Goal: Task Accomplishment & Management: Manage account settings

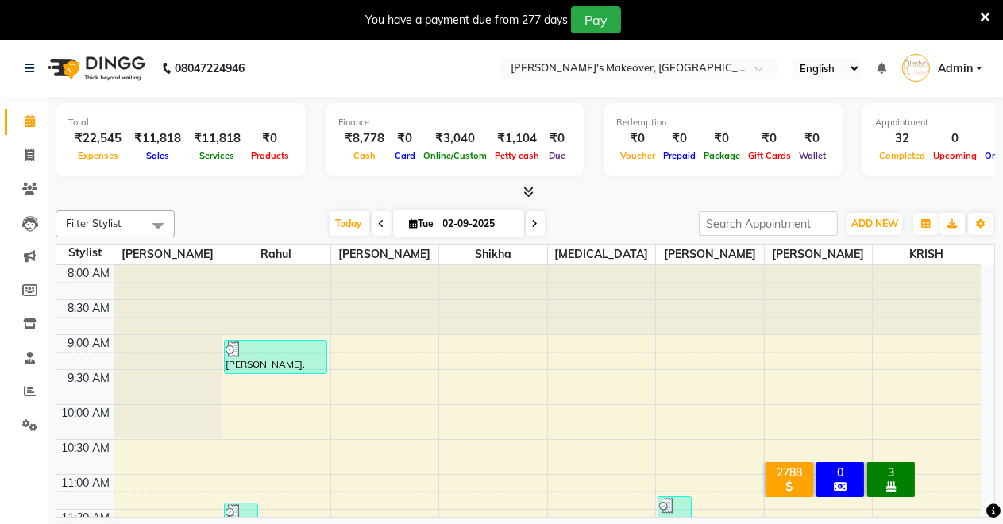
click at [30, 137] on li "Calendar" at bounding box center [24, 122] width 48 height 34
click at [31, 149] on icon at bounding box center [29, 155] width 9 height 12
click at [32, 156] on icon at bounding box center [29, 155] width 9 height 12
click at [18, 156] on span at bounding box center [30, 156] width 28 height 18
click at [29, 154] on icon at bounding box center [29, 155] width 9 height 12
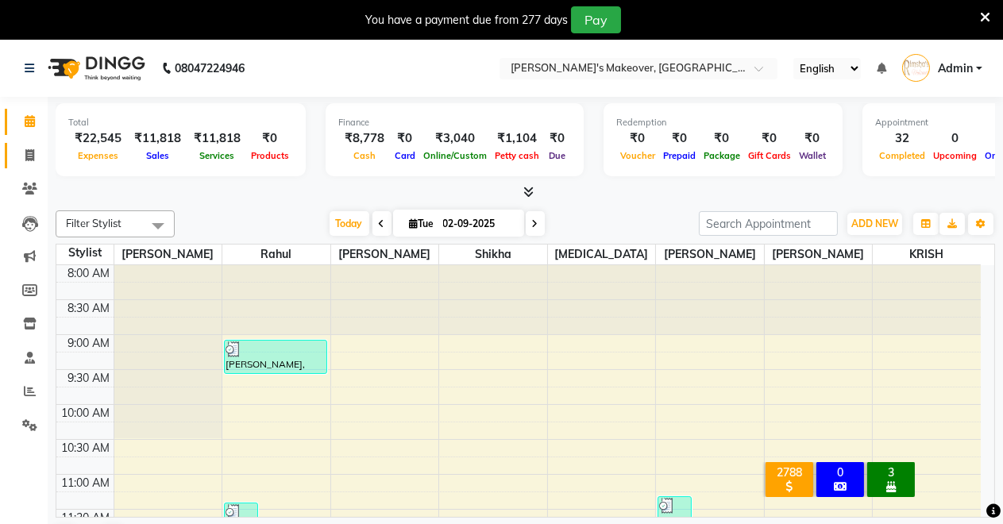
click at [32, 145] on link "Invoice" at bounding box center [24, 156] width 38 height 26
select select "service"
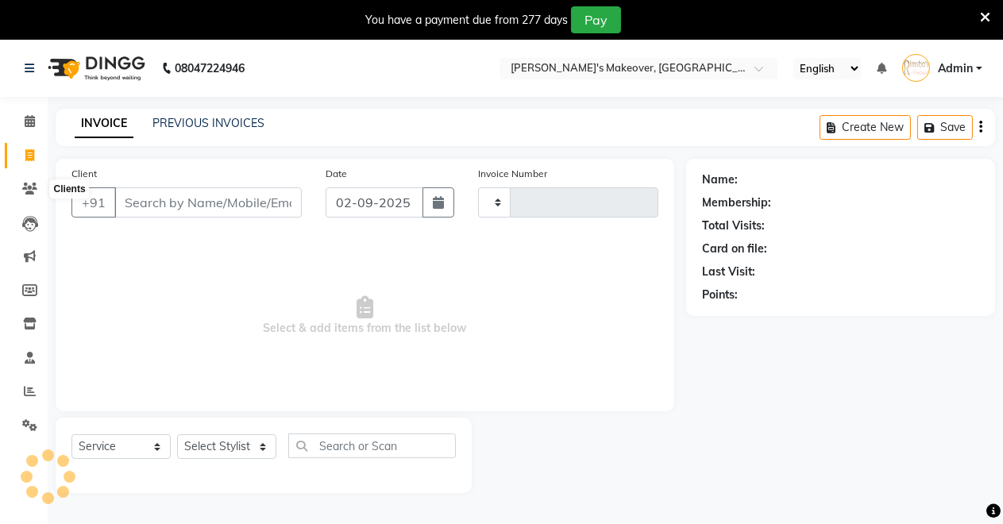
scroll to position [39, 0]
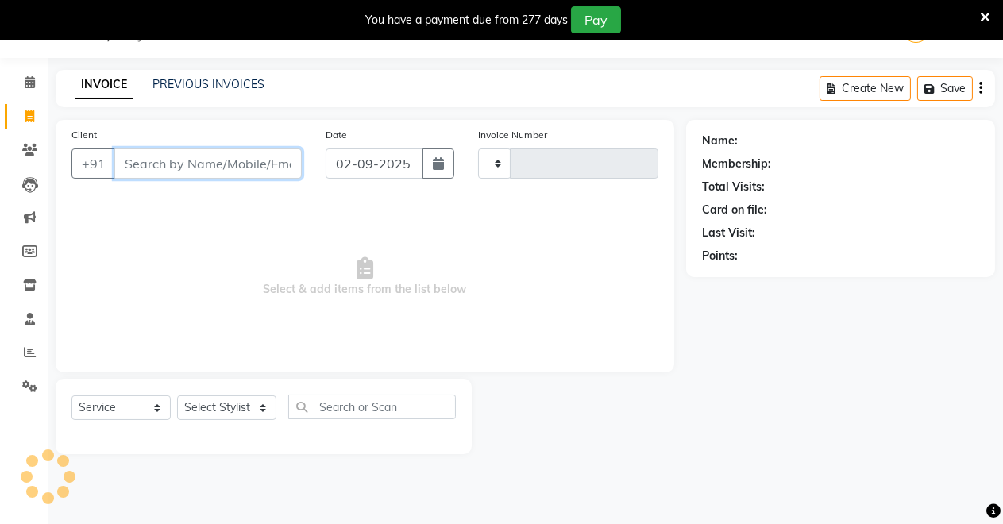
drag, startPoint x: 188, startPoint y: 163, endPoint x: 176, endPoint y: 161, distance: 12.0
click at [187, 161] on input "Client" at bounding box center [207, 164] width 187 height 30
type input "4101"
select select "7317"
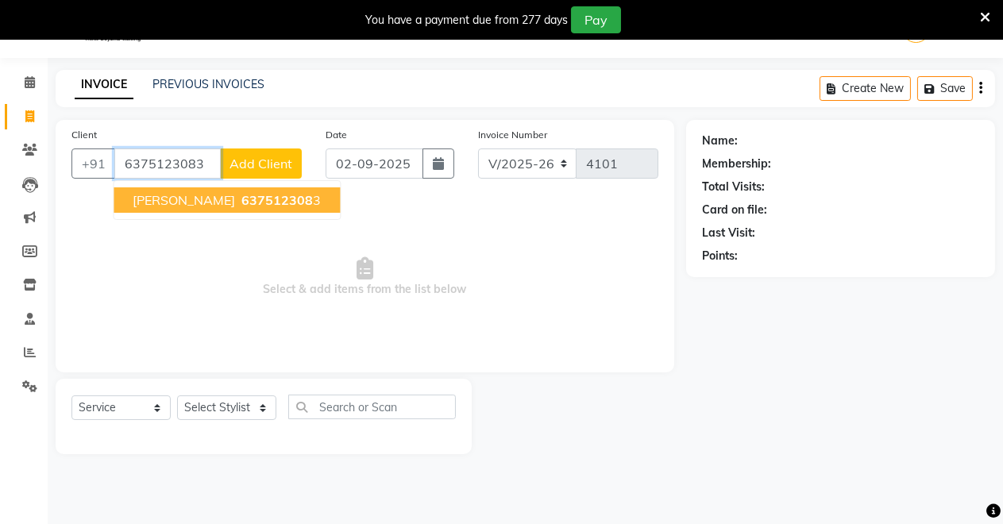
type input "6375123083"
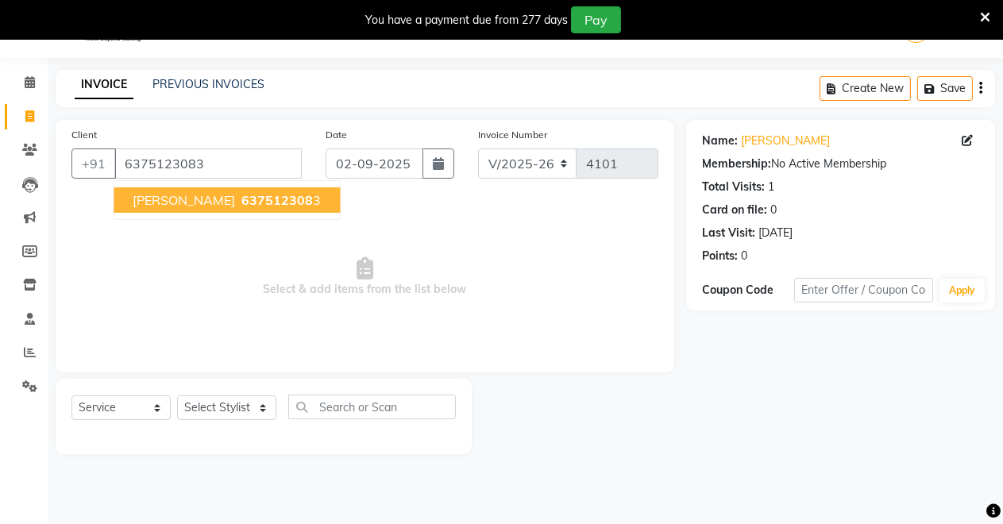
click at [172, 202] on span "[PERSON_NAME]" at bounding box center [184, 200] width 102 height 16
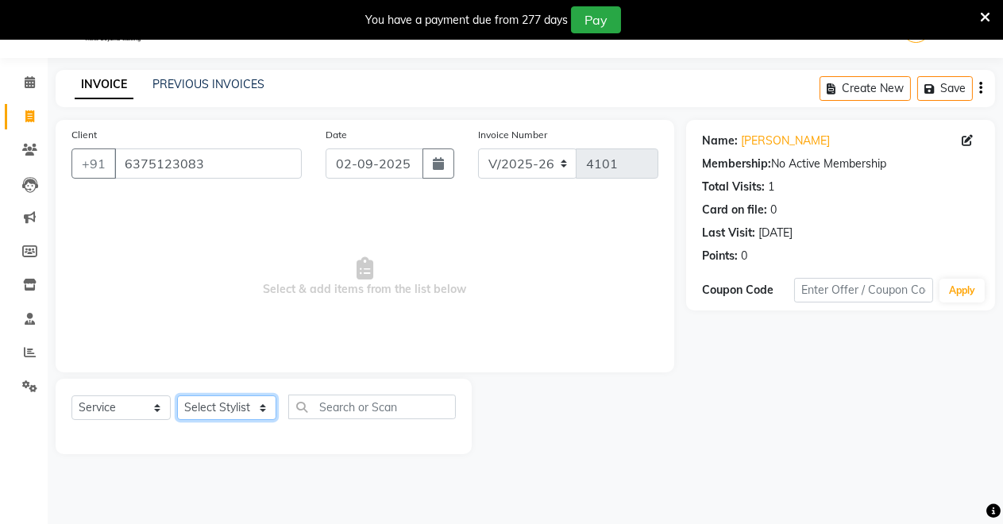
click at [191, 411] on select "Select Stylist [PERSON_NAME] [PERSON_NAME] [MEDICAL_DATA][PERSON_NAME] [PERSON_…" at bounding box center [226, 408] width 99 height 25
select select "88618"
click at [177, 396] on select "Select Stylist [PERSON_NAME] [PERSON_NAME] [MEDICAL_DATA][PERSON_NAME] [PERSON_…" at bounding box center [226, 408] width 99 height 25
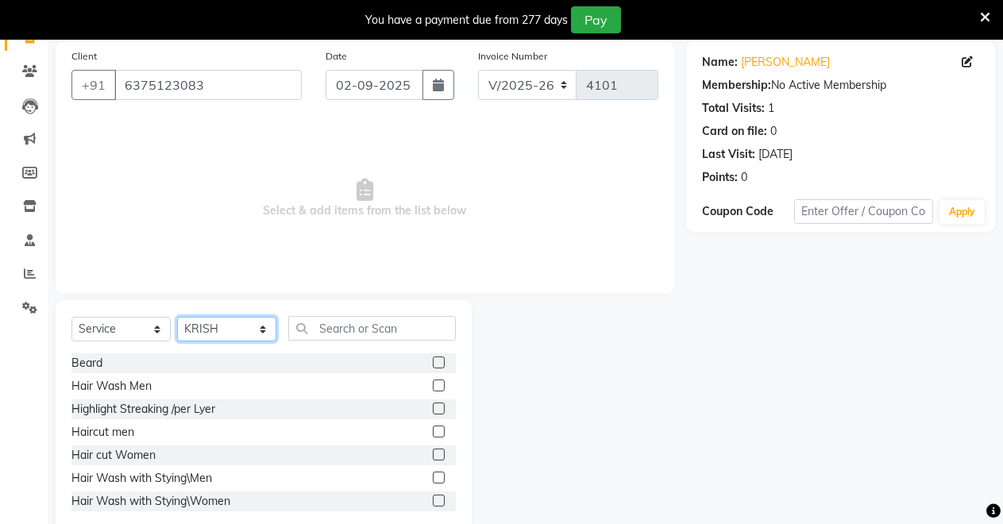
scroll to position [152, 0]
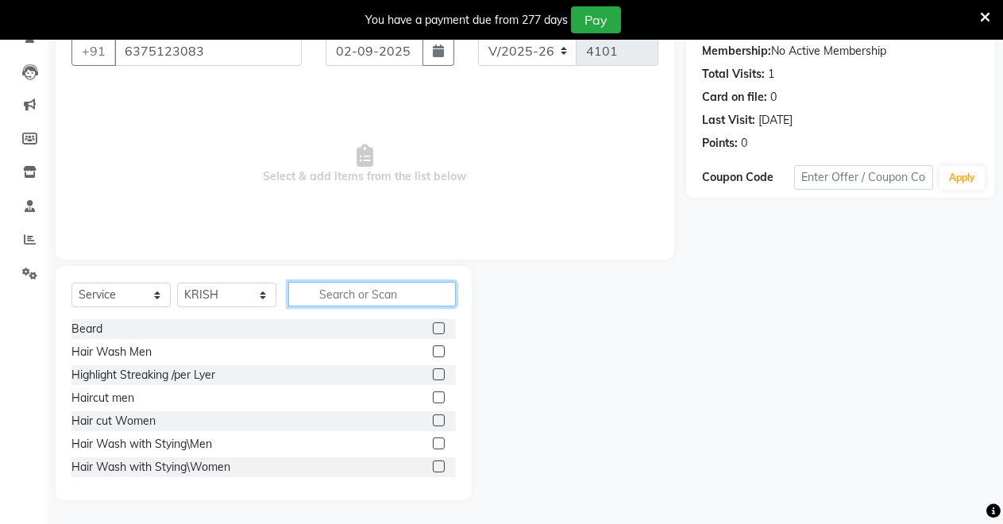
click at [331, 292] on input "text" at bounding box center [372, 294] width 168 height 25
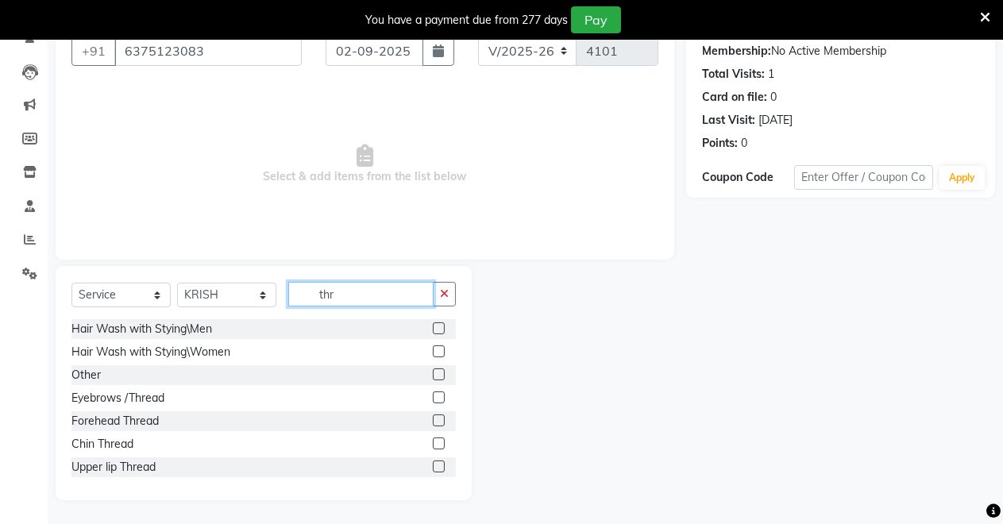
scroll to position [84, 0]
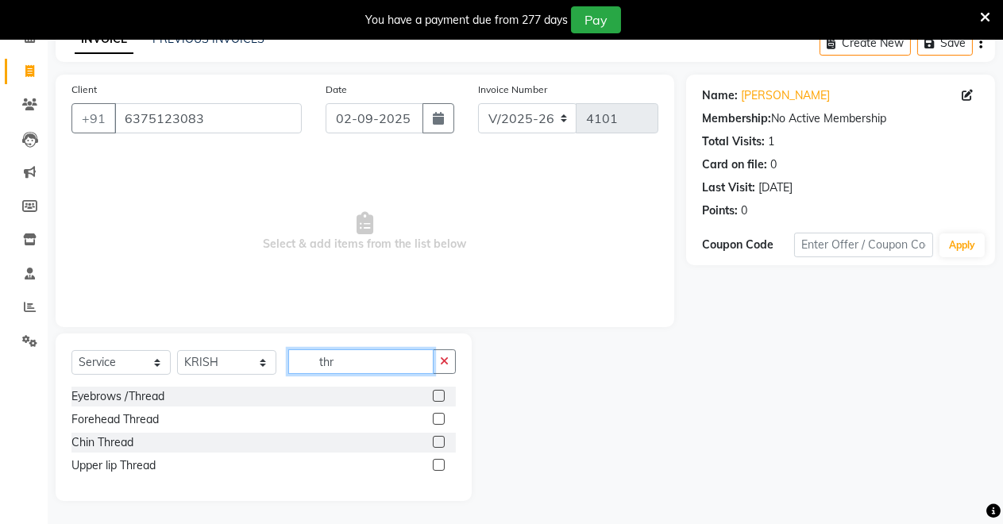
type input "thr"
click at [441, 459] on label at bounding box center [439, 465] width 12 height 12
click at [441, 461] on input "checkbox" at bounding box center [438, 466] width 10 height 10
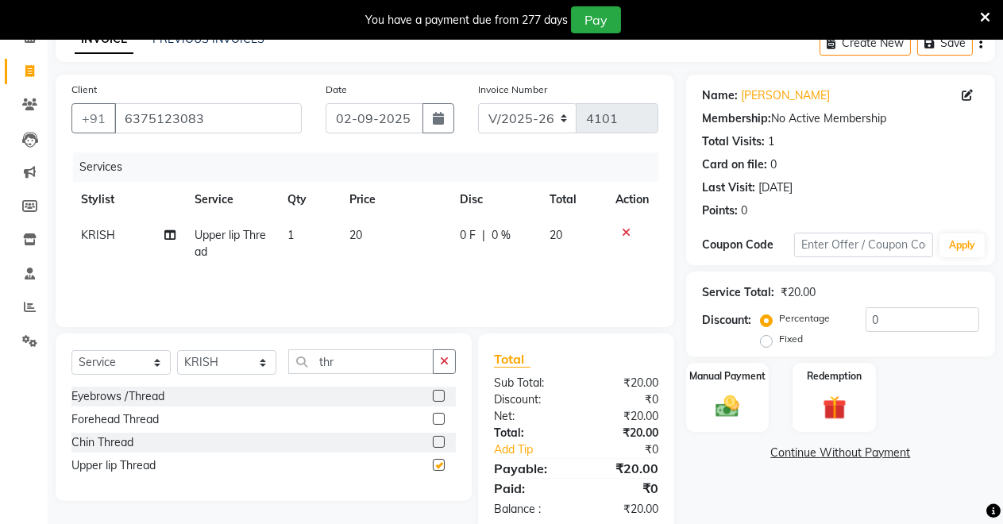
checkbox input "false"
click at [435, 418] on label at bounding box center [439, 419] width 12 height 12
click at [435, 418] on input "checkbox" at bounding box center [438, 420] width 10 height 10
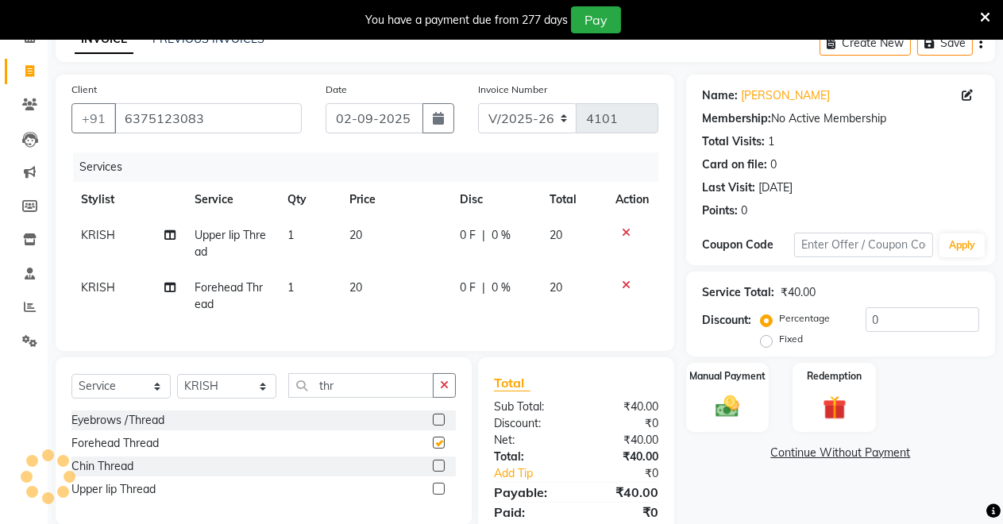
checkbox input "false"
click at [439, 424] on div at bounding box center [444, 421] width 23 height 20
drag, startPoint x: 439, startPoint y: 424, endPoint x: 441, endPoint y: 433, distance: 8.9
click at [441, 430] on div at bounding box center [444, 421] width 23 height 20
click at [440, 426] on label at bounding box center [439, 420] width 12 height 12
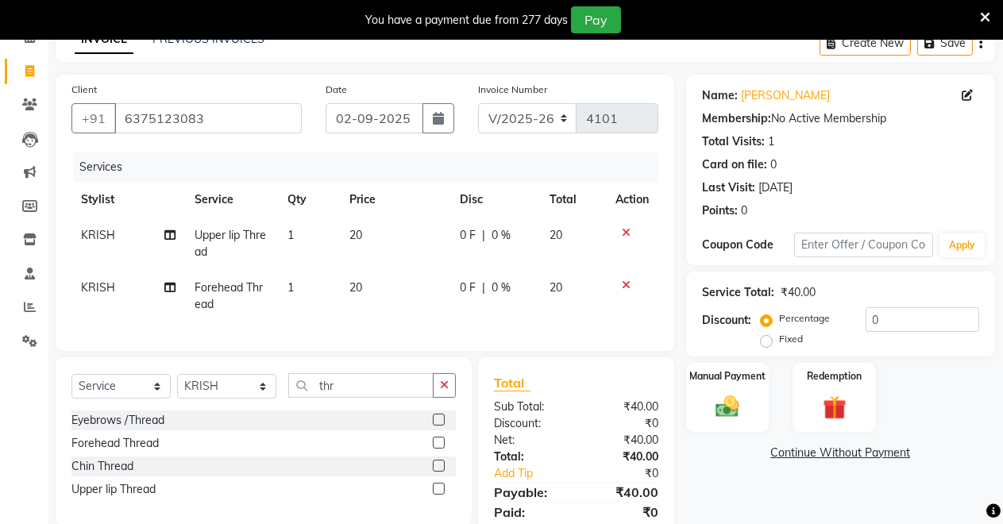
click at [440, 426] on input "checkbox" at bounding box center [438, 420] width 10 height 10
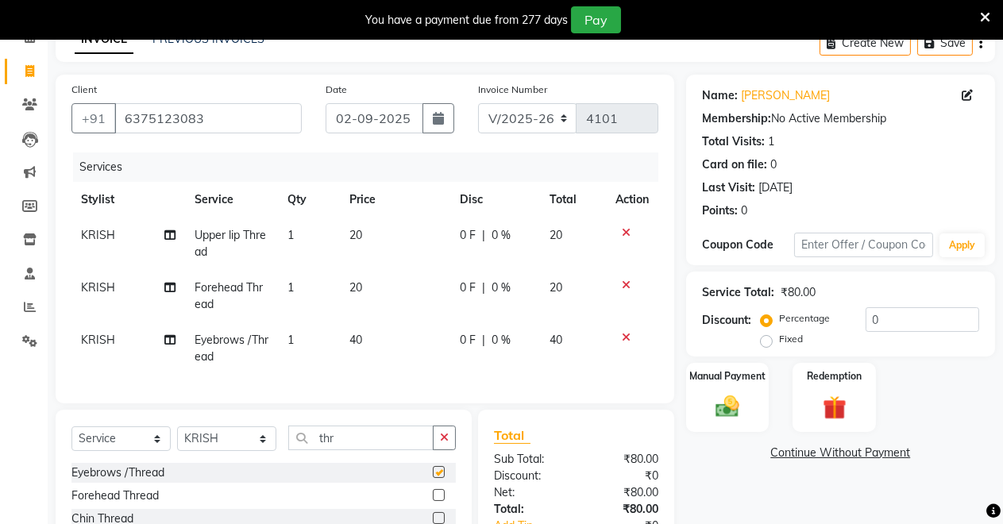
checkbox input "false"
click at [747, 404] on img at bounding box center [728, 406] width 41 height 29
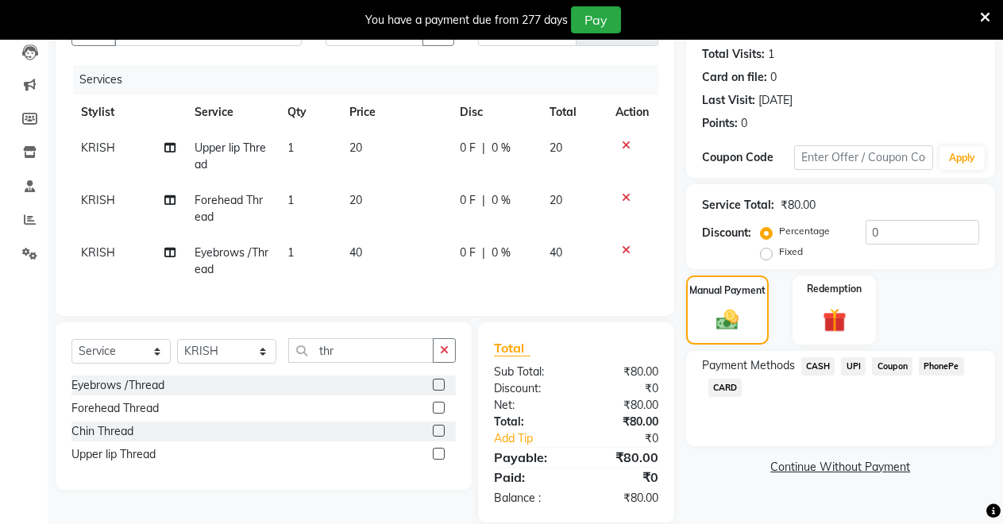
scroll to position [207, 0]
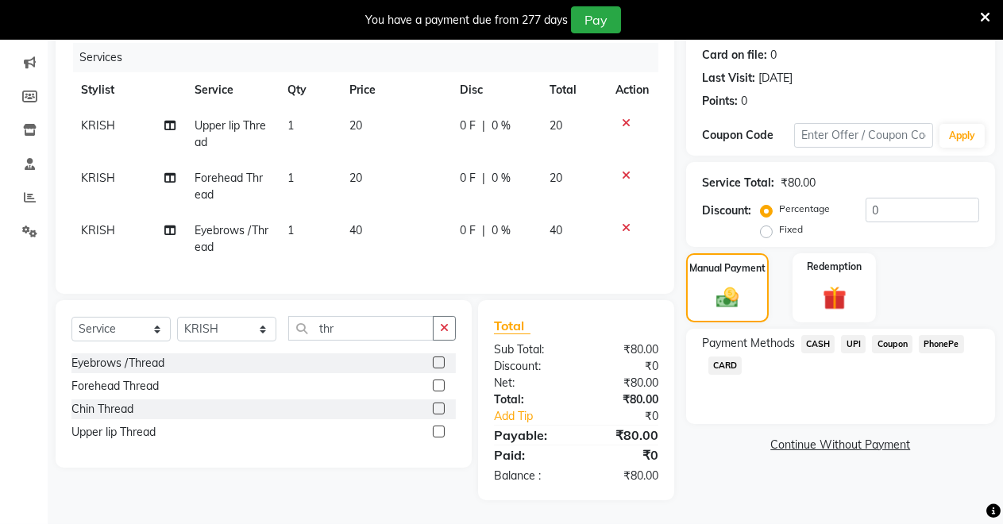
click at [813, 335] on span "CASH" at bounding box center [818, 344] width 34 height 18
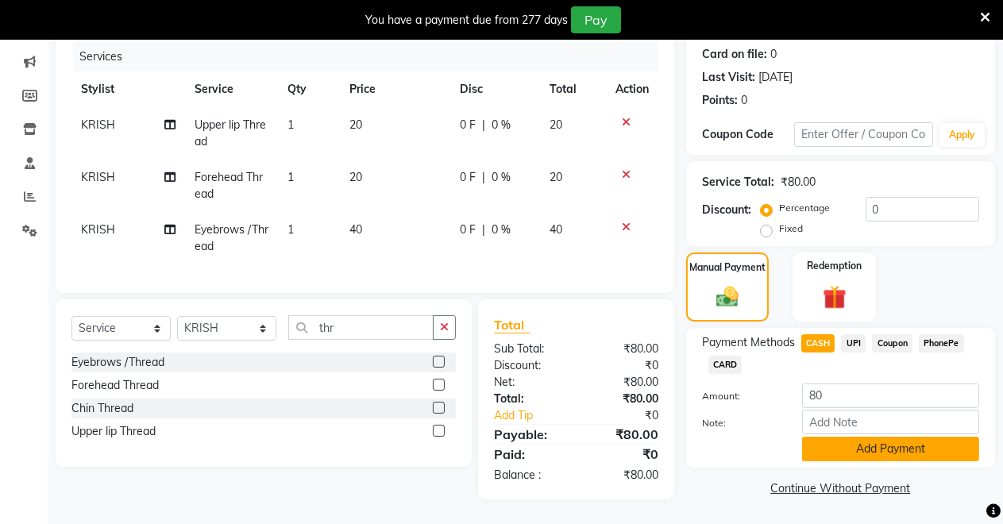
click at [841, 437] on button "Add Payment" at bounding box center [890, 449] width 177 height 25
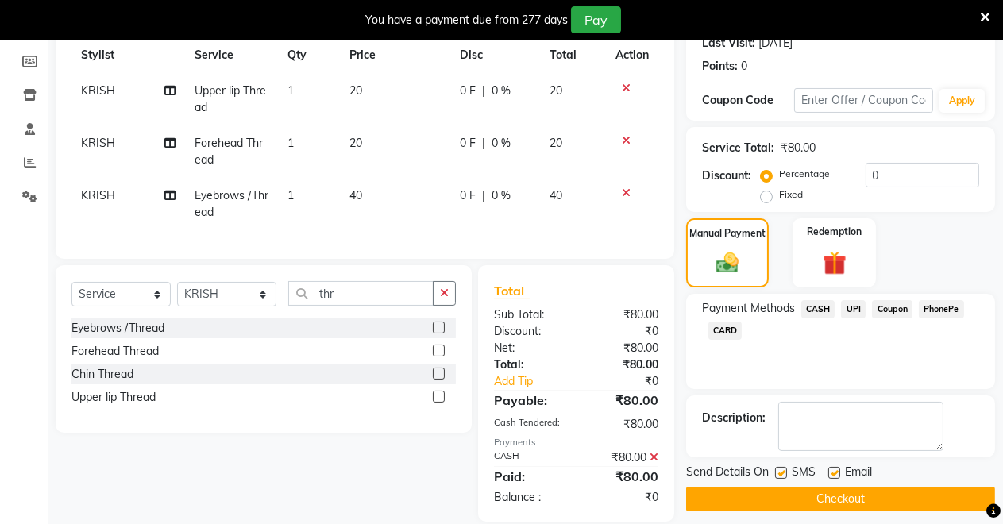
scroll to position [263, 0]
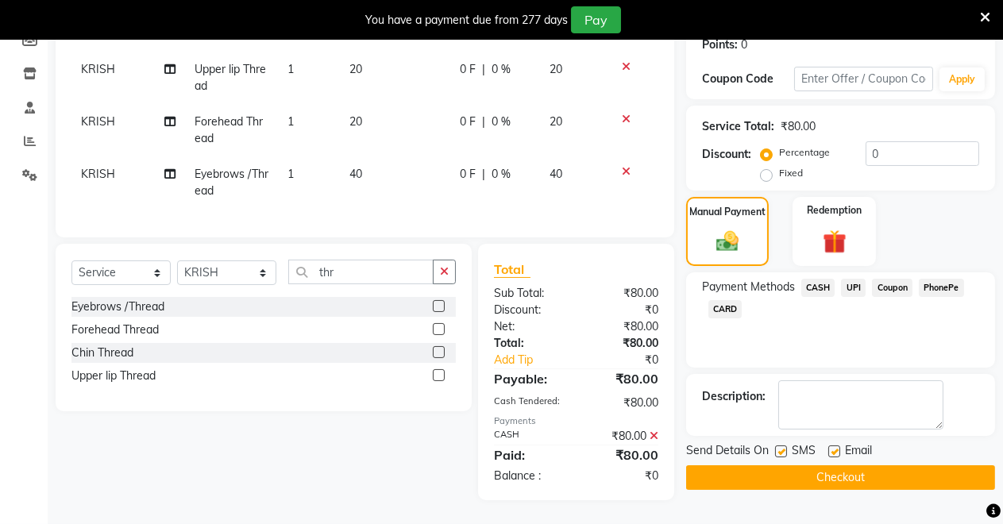
click at [840, 465] on button "Checkout" at bounding box center [840, 477] width 309 height 25
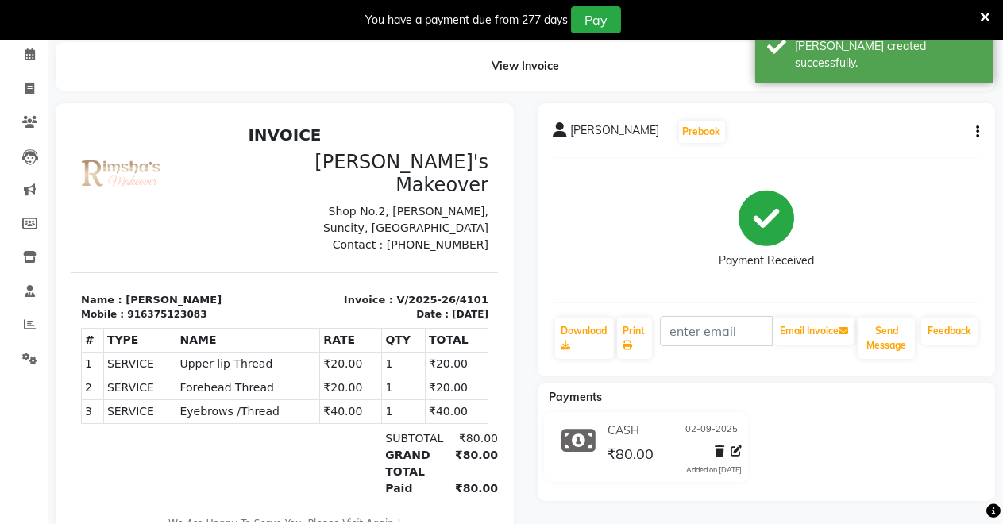
scroll to position [122, 0]
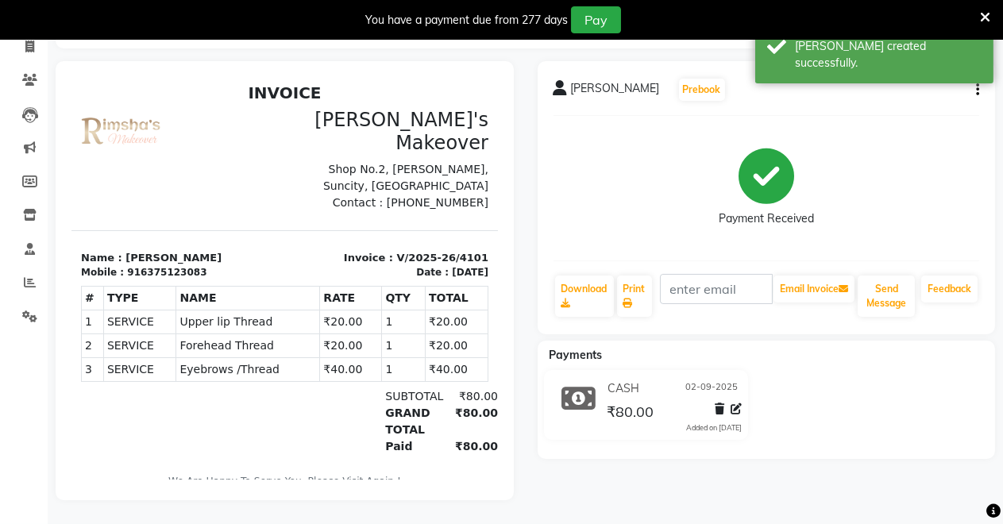
click at [875, 319] on div "[PERSON_NAME] Prebook Payment Received Download Print Email Invoice Send Messag…" at bounding box center [767, 197] width 458 height 273
click at [905, 276] on button "Send Message" at bounding box center [886, 296] width 57 height 41
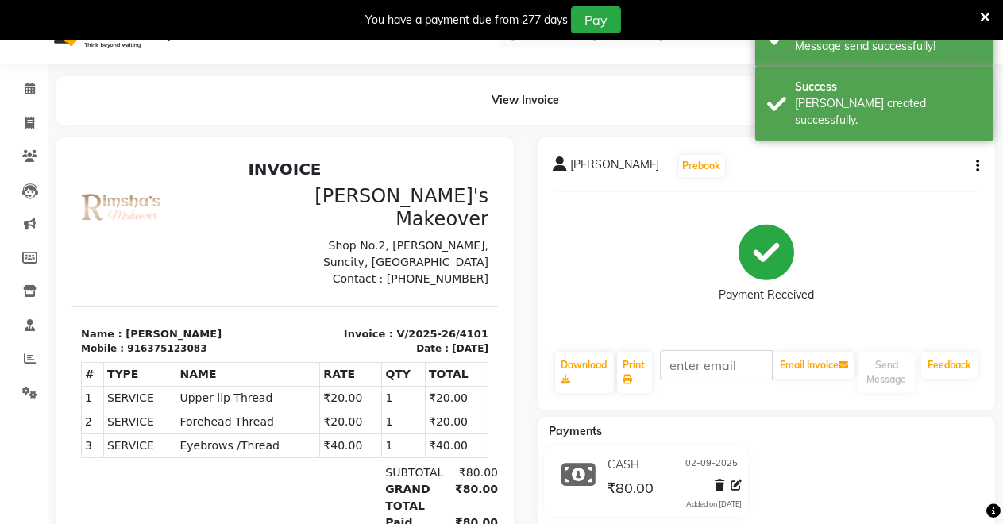
scroll to position [0, 0]
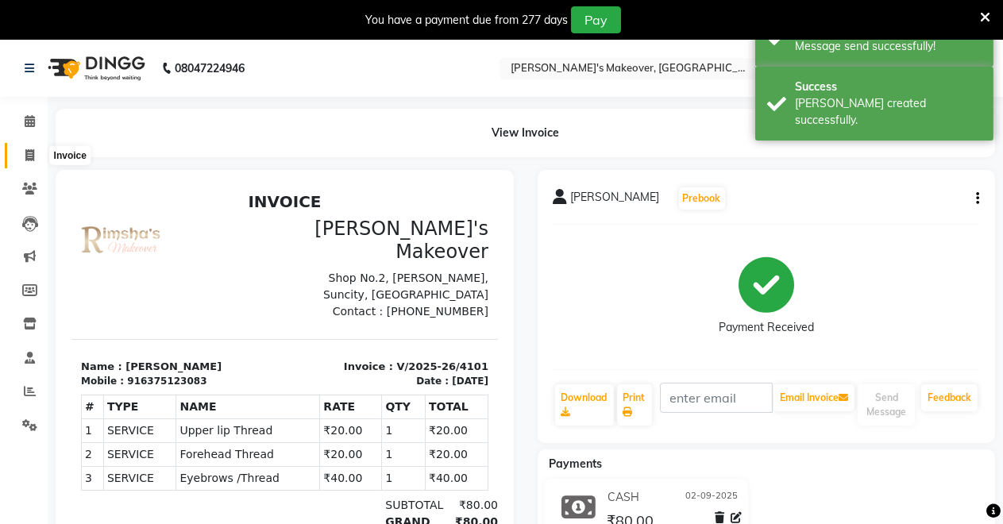
click at [31, 156] on icon at bounding box center [29, 155] width 9 height 12
select select "service"
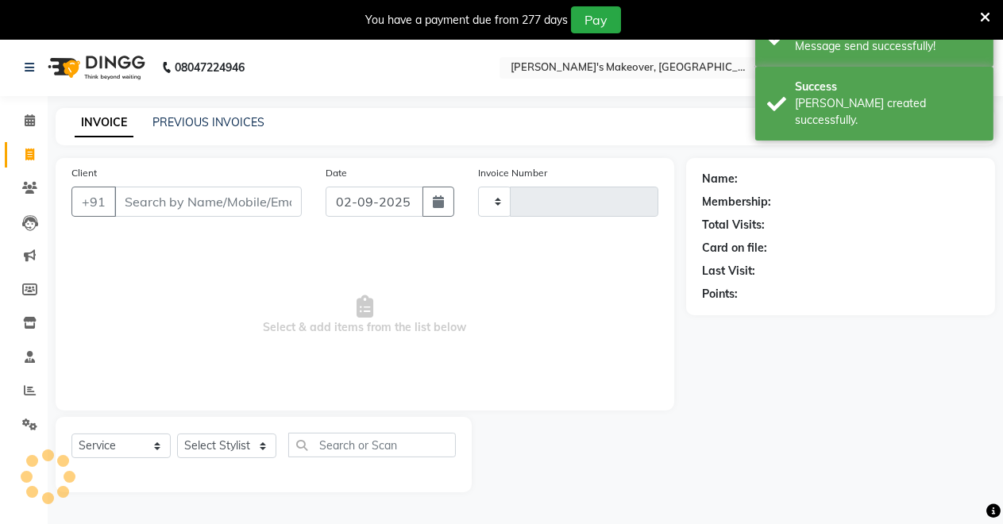
type input "4102"
select select "7317"
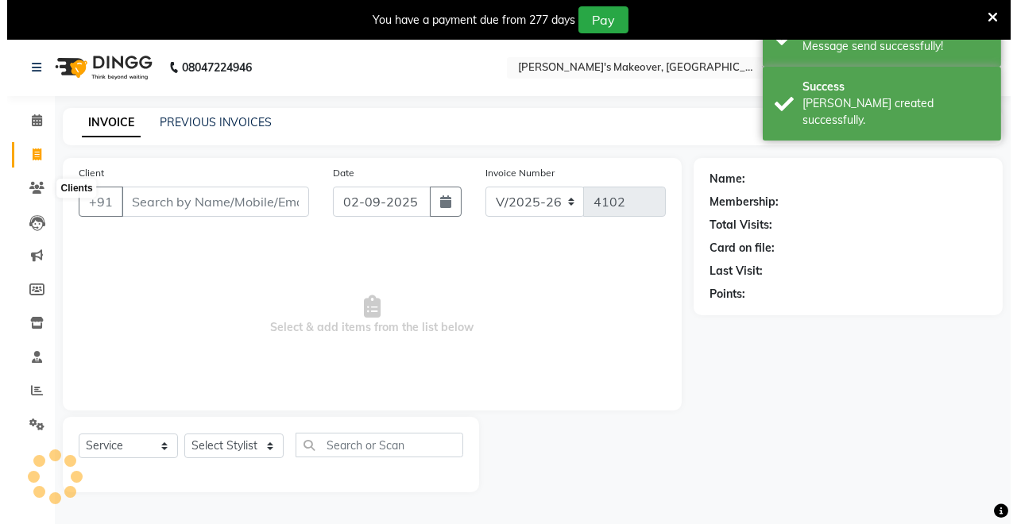
scroll to position [39, 0]
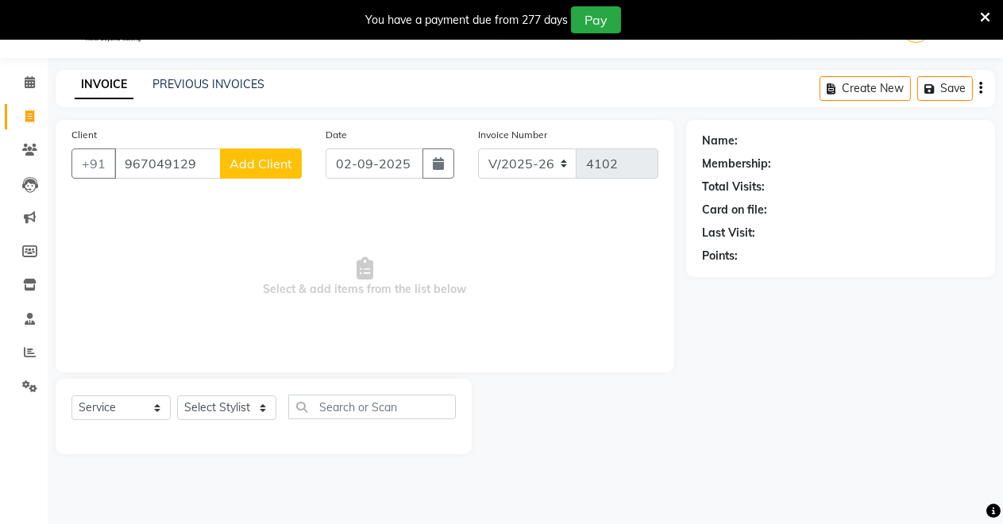
click at [148, 160] on input "967049129" at bounding box center [167, 164] width 106 height 30
type input "9679049129"
click at [259, 158] on span "Add Client" at bounding box center [261, 164] width 63 height 16
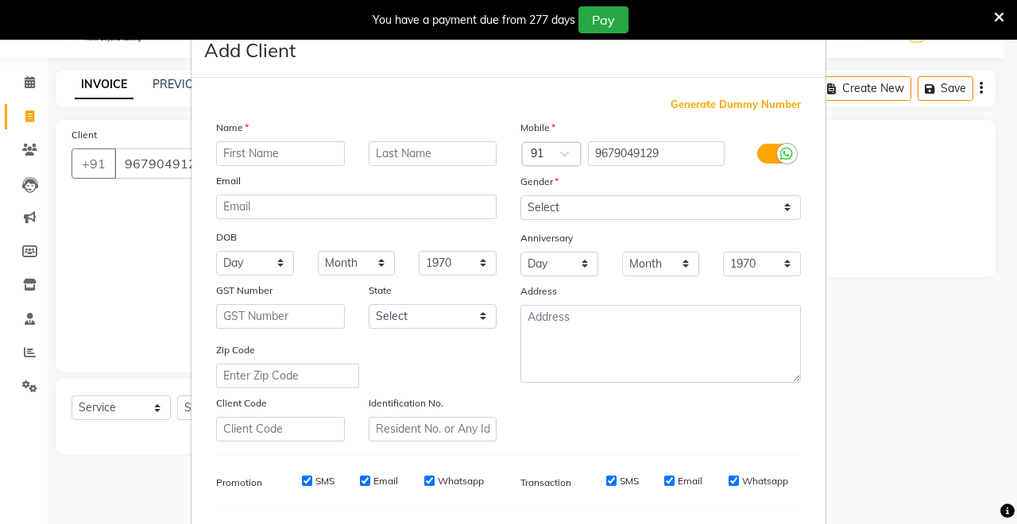
click at [272, 156] on input "text" at bounding box center [280, 153] width 129 height 25
type input "[PERSON_NAME]"
click at [629, 203] on select "Select [DEMOGRAPHIC_DATA] [DEMOGRAPHIC_DATA] Other Prefer Not To Say" at bounding box center [660, 207] width 280 height 25
select select "[DEMOGRAPHIC_DATA]"
click at [520, 195] on select "Select [DEMOGRAPHIC_DATA] [DEMOGRAPHIC_DATA] Other Prefer Not To Say" at bounding box center [660, 207] width 280 height 25
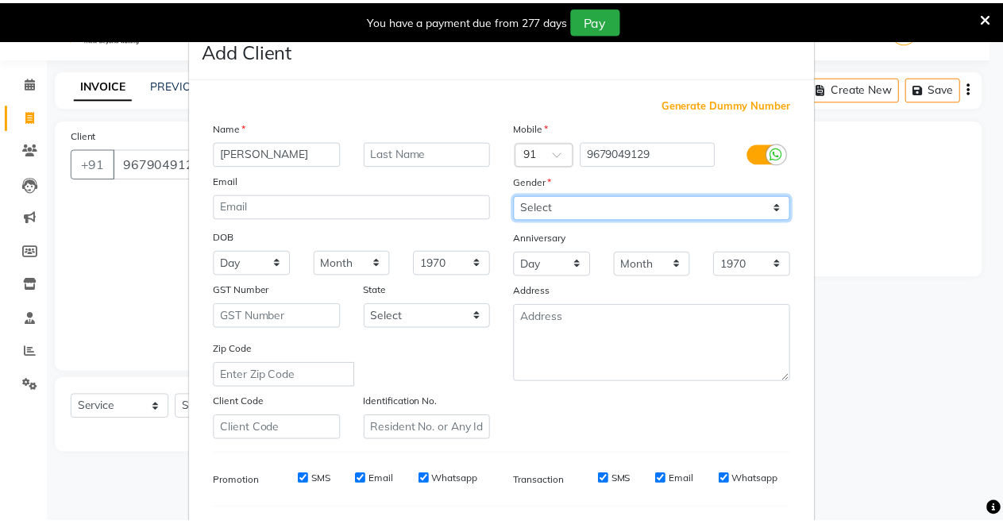
scroll to position [206, 0]
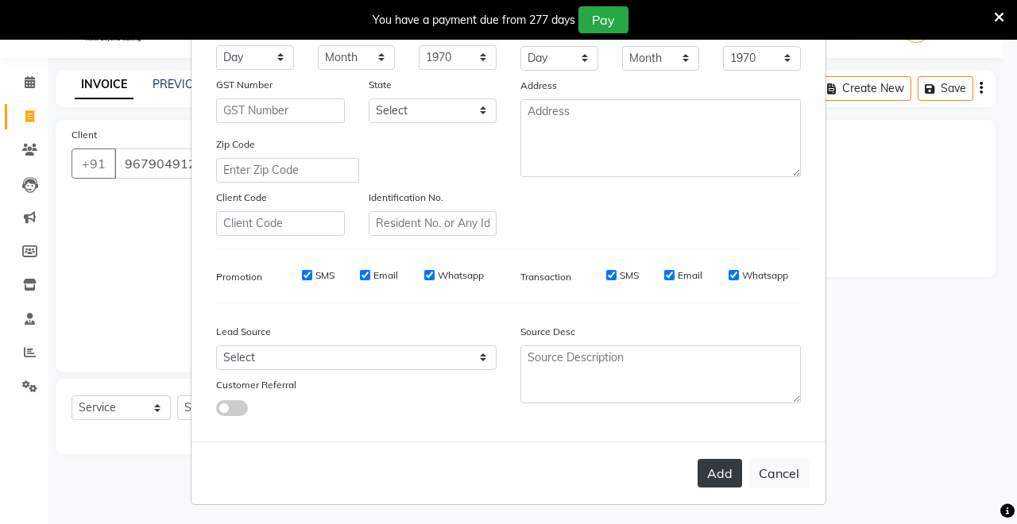
click at [716, 465] on button "Add" at bounding box center [719, 473] width 44 height 29
select select
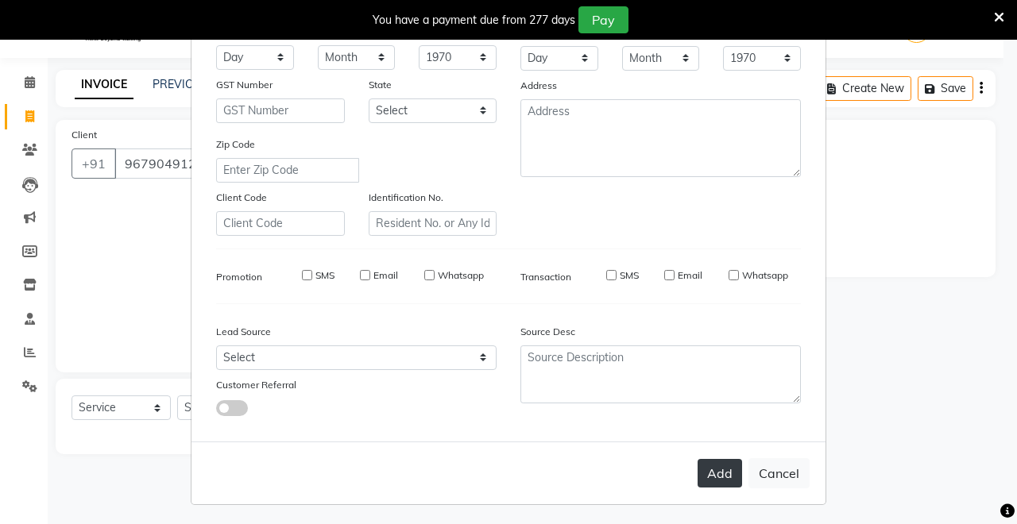
select select
checkbox input "false"
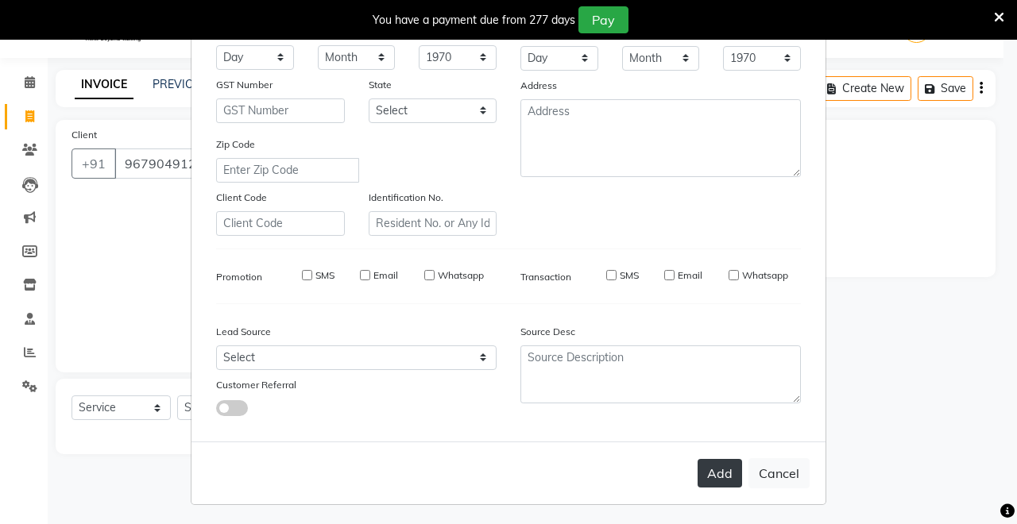
checkbox input "false"
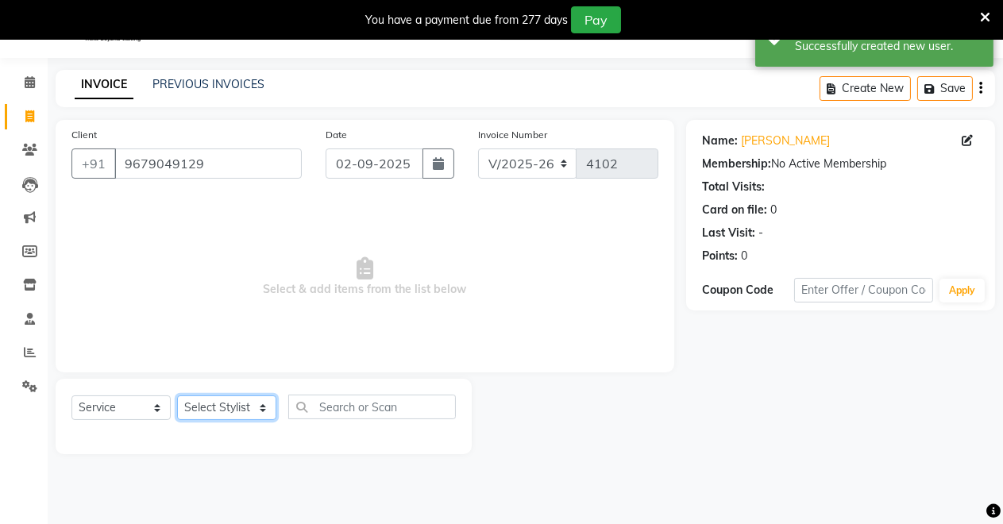
click at [223, 398] on select "Select Stylist [PERSON_NAME] [PERSON_NAME] [MEDICAL_DATA][PERSON_NAME] [PERSON_…" at bounding box center [226, 408] width 99 height 25
select select "64880"
click at [177, 396] on select "Select Stylist [PERSON_NAME] [PERSON_NAME] [MEDICAL_DATA][PERSON_NAME] [PERSON_…" at bounding box center [226, 408] width 99 height 25
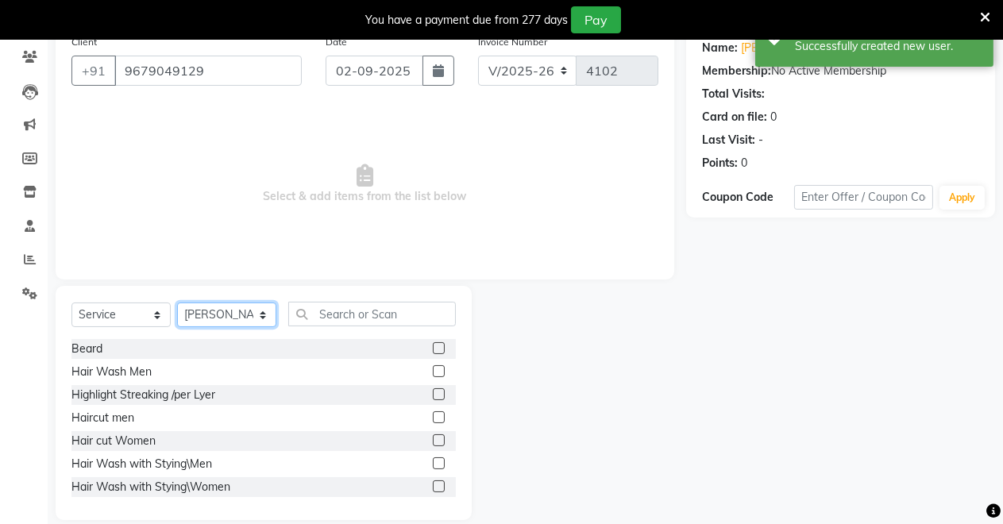
scroll to position [152, 0]
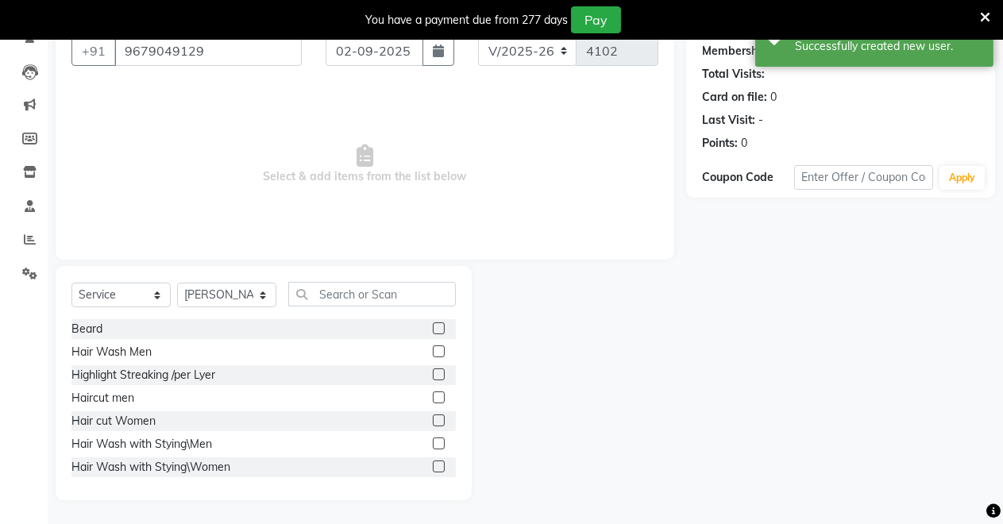
click at [433, 325] on label at bounding box center [439, 328] width 12 height 12
click at [433, 325] on input "checkbox" at bounding box center [438, 329] width 10 height 10
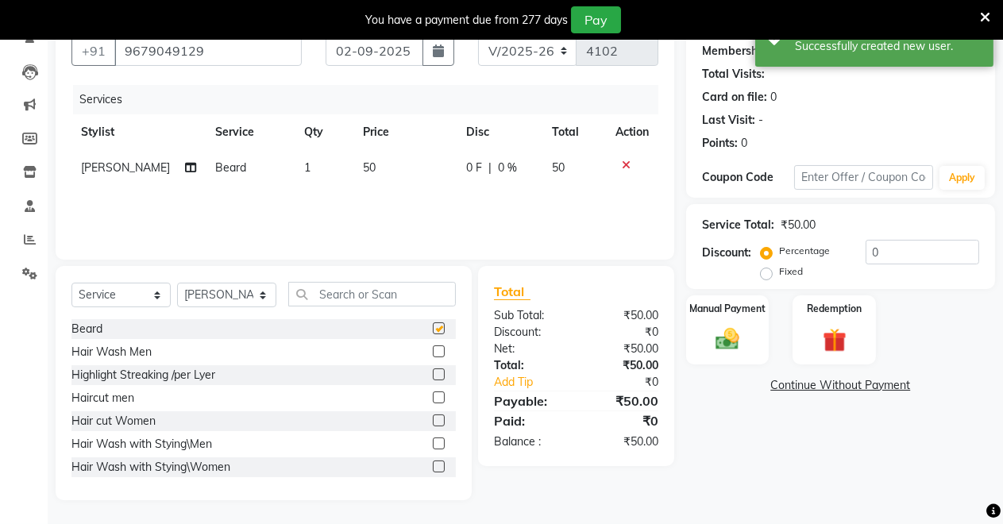
checkbox input "false"
click at [433, 392] on label at bounding box center [439, 398] width 12 height 12
click at [433, 393] on input "checkbox" at bounding box center [438, 398] width 10 height 10
checkbox input "false"
click at [715, 349] on img at bounding box center [728, 339] width 41 height 29
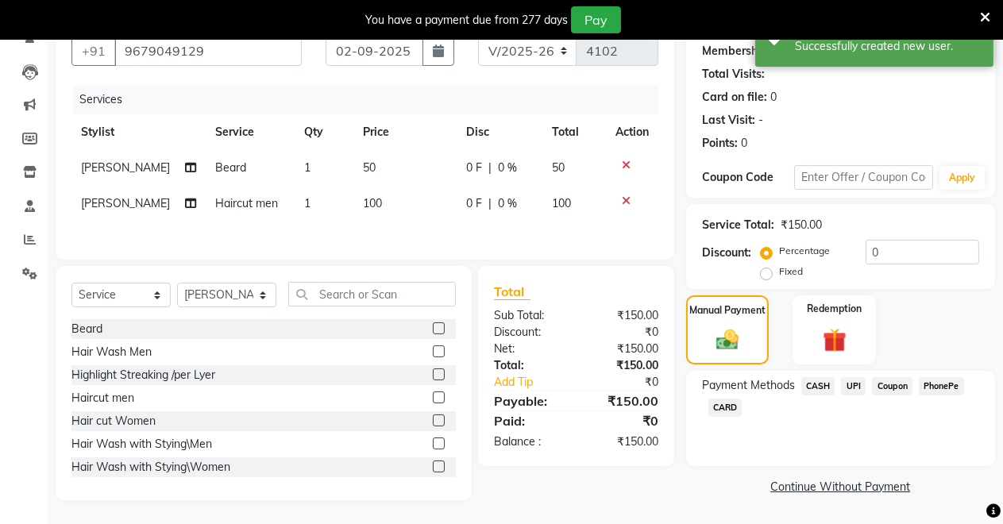
click at [813, 383] on span "CASH" at bounding box center [818, 386] width 34 height 18
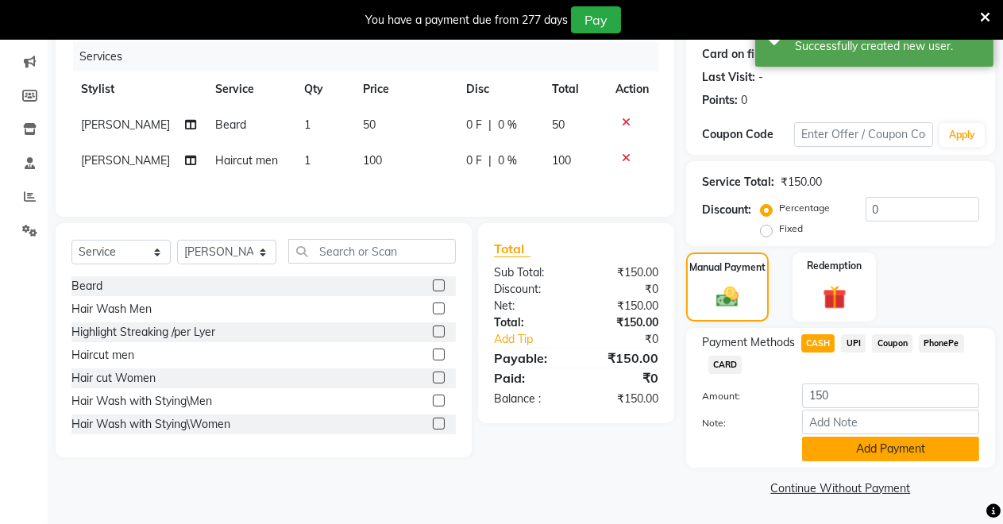
click at [835, 441] on button "Add Payment" at bounding box center [890, 449] width 177 height 25
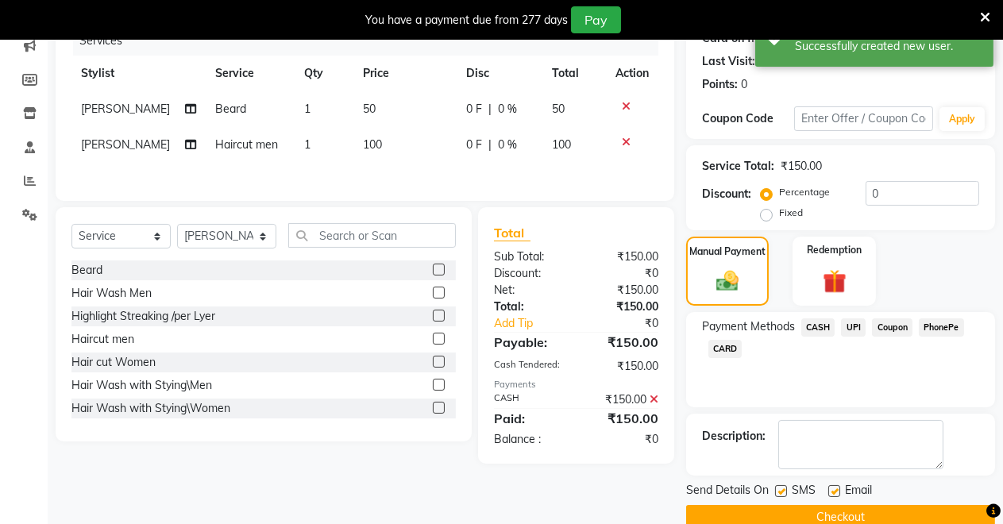
scroll to position [240, 0]
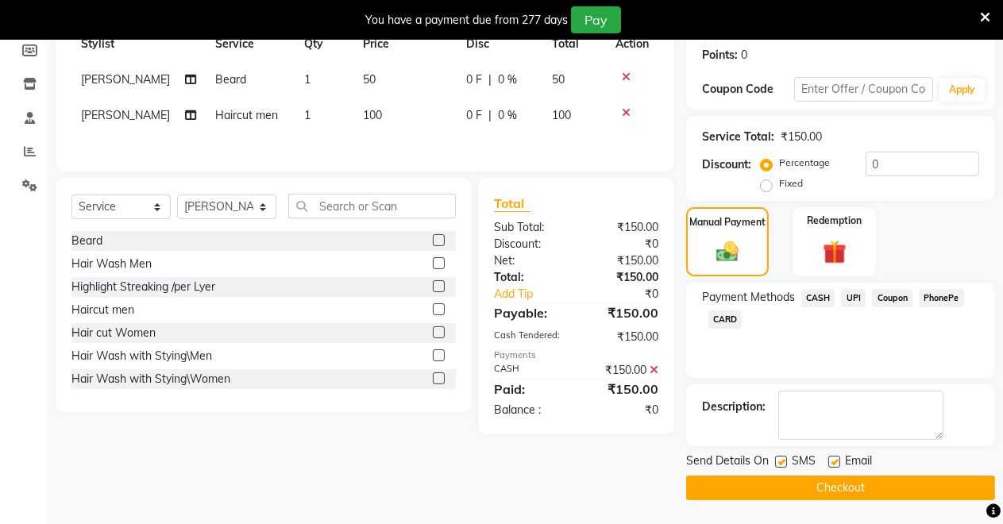
click at [820, 481] on button "Checkout" at bounding box center [840, 488] width 309 height 25
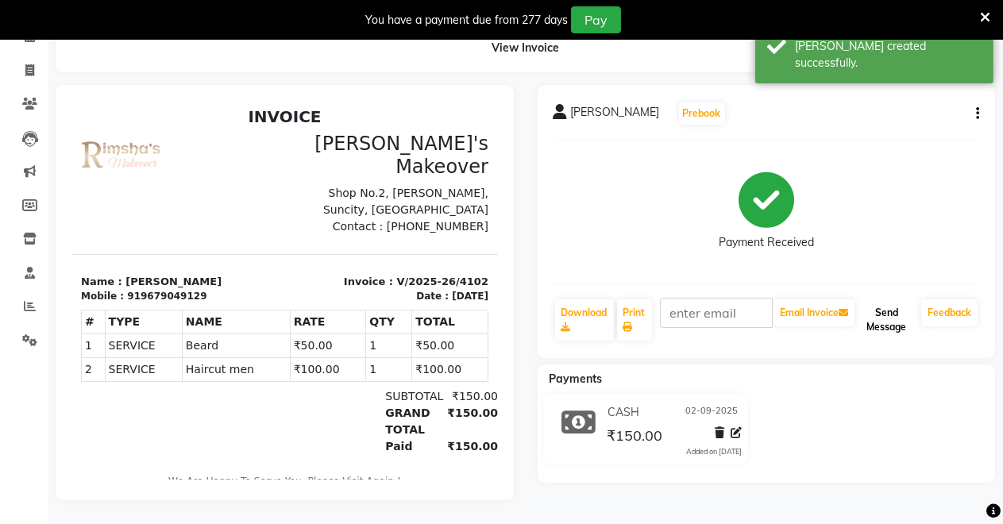
click at [873, 299] on button "Send Message" at bounding box center [886, 319] width 57 height 41
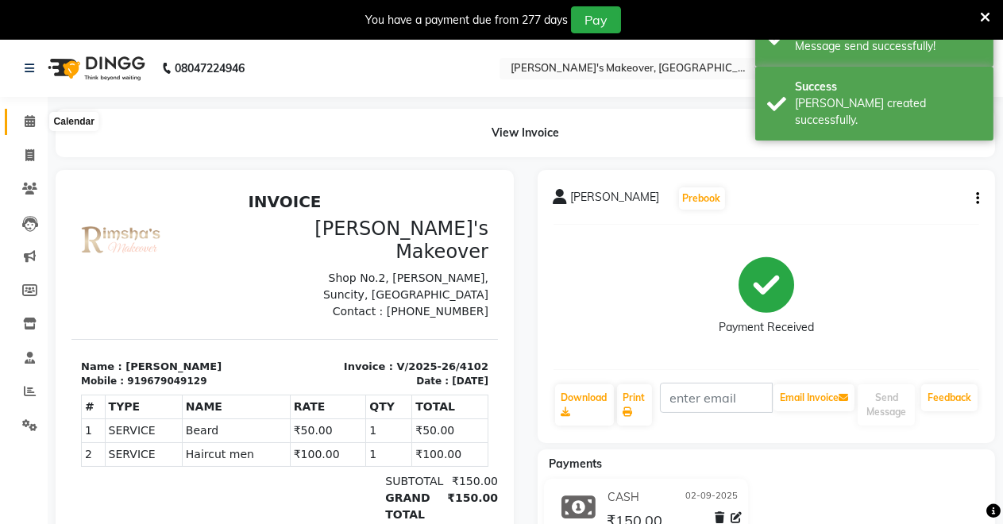
click at [19, 119] on span at bounding box center [30, 122] width 28 height 18
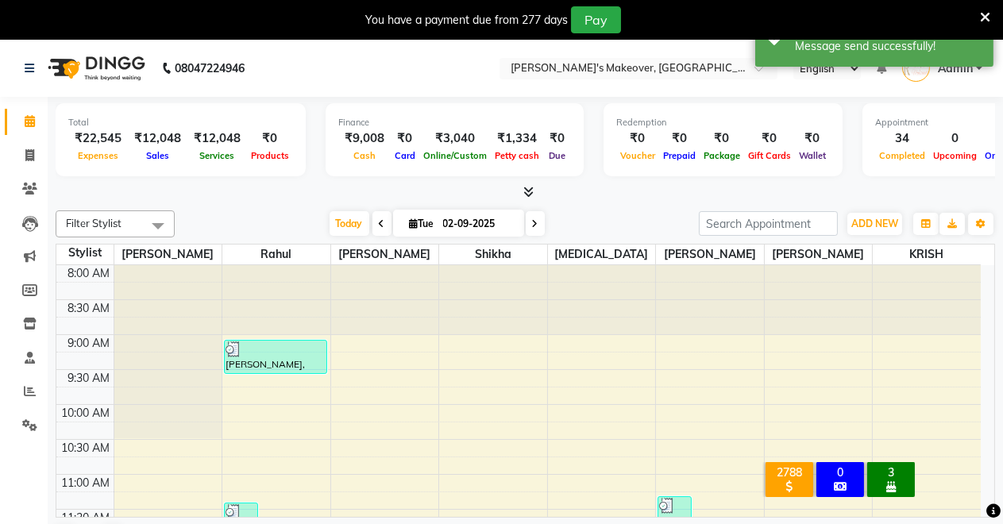
click at [527, 196] on icon at bounding box center [528, 192] width 10 height 12
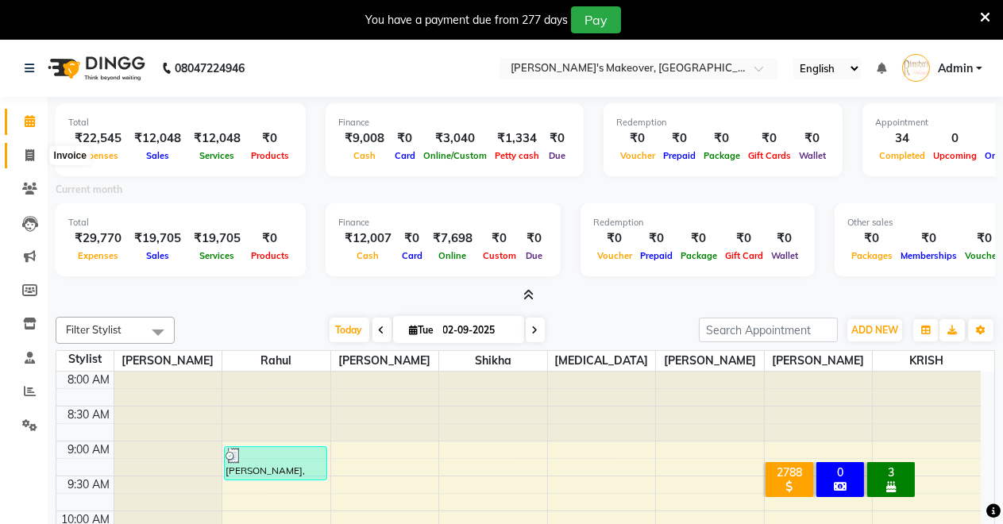
click at [23, 151] on span at bounding box center [30, 156] width 28 height 18
select select "7317"
select select "service"
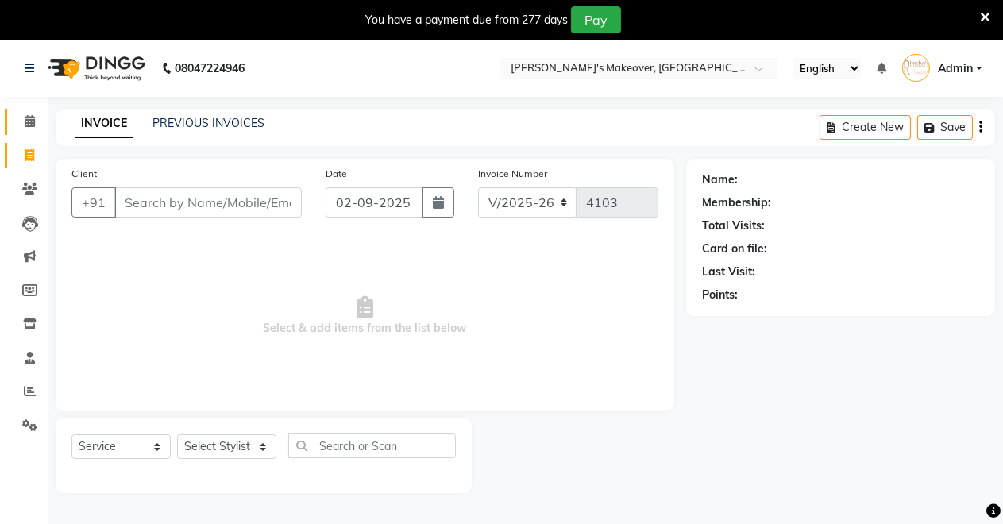
click at [33, 110] on link "Calendar" at bounding box center [24, 122] width 38 height 26
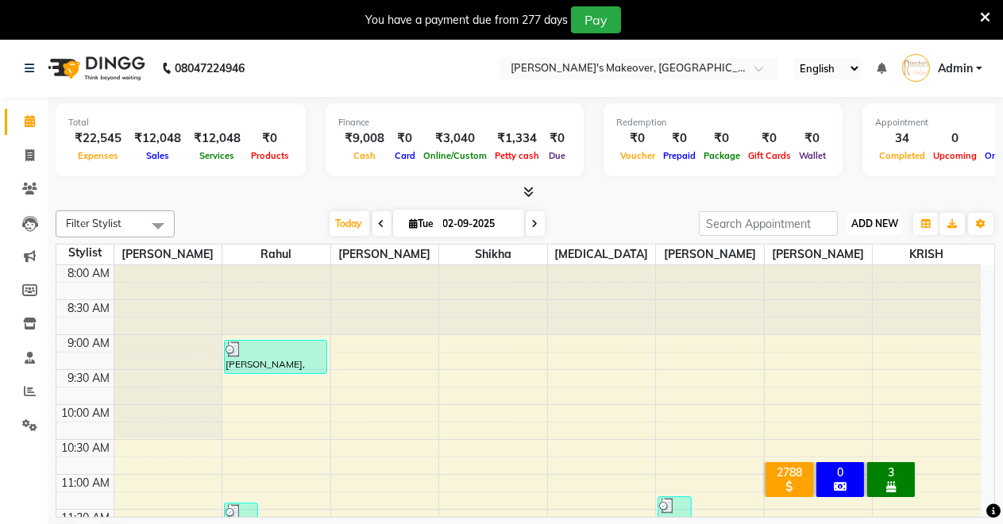
click at [860, 222] on span "ADD NEW" at bounding box center [874, 224] width 47 height 12
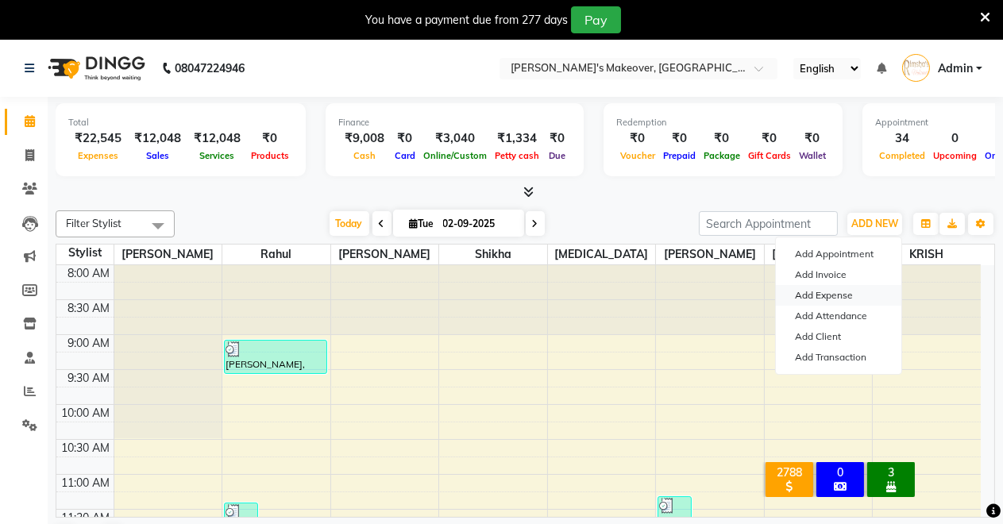
click at [823, 297] on link "Add Expense" at bounding box center [838, 295] width 125 height 21
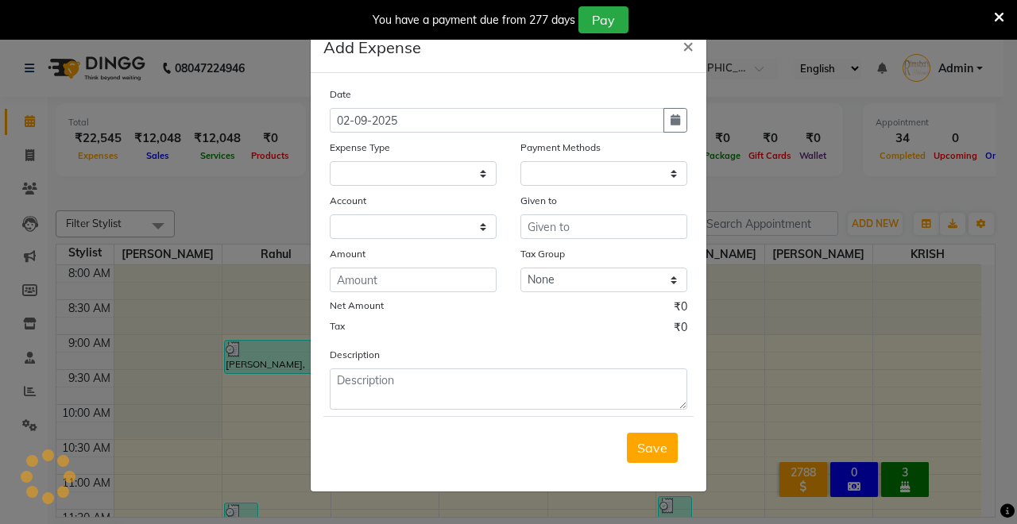
select select "1"
select select "6406"
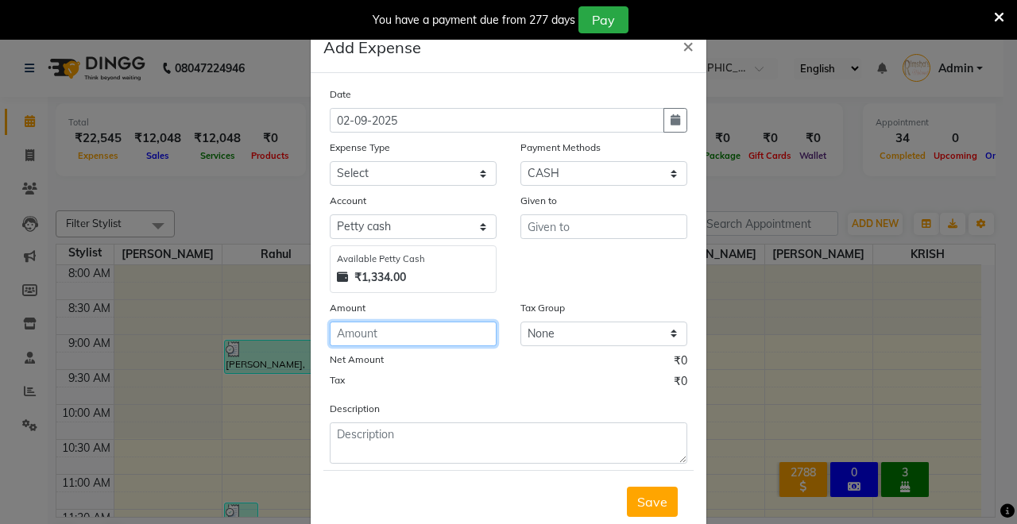
click at [381, 334] on input "number" at bounding box center [413, 334] width 167 height 25
type input "500"
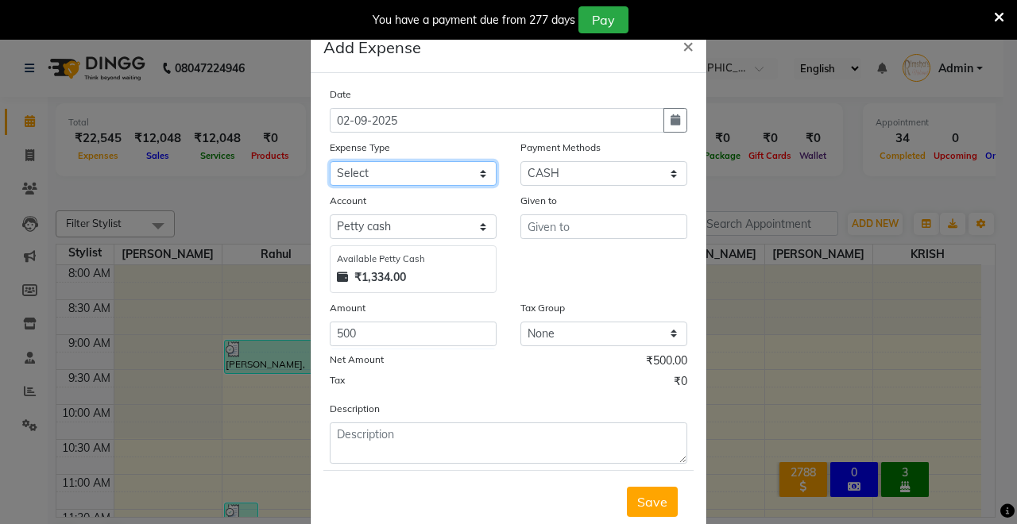
click at [396, 172] on select "Select Advance Salary Baba Bank Service Charges CLEANING Clinical charges DM SI…" at bounding box center [413, 173] width 167 height 25
select select "19380"
click at [330, 161] on select "Select Advance Salary Baba Bank Service Charges CLEANING Clinical charges DM SI…" at bounding box center [413, 173] width 167 height 25
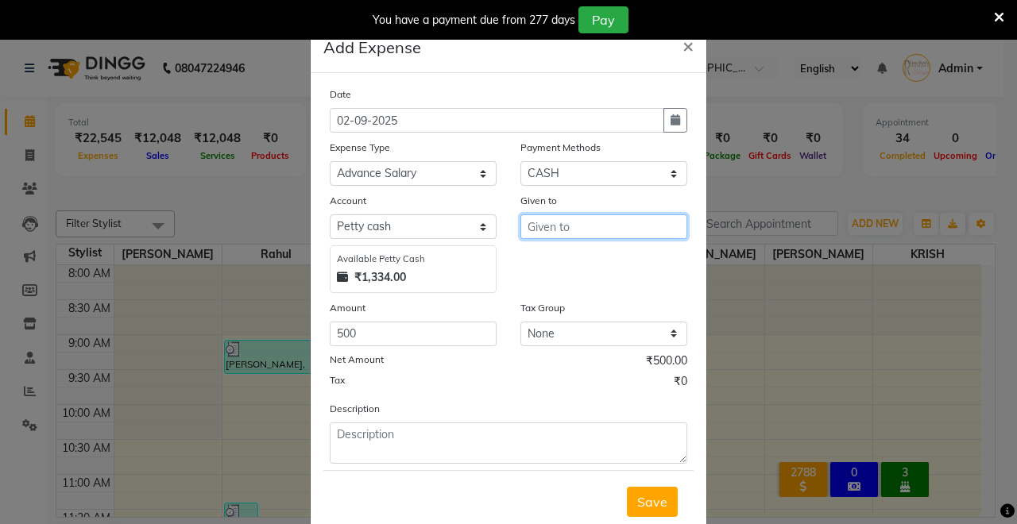
click at [596, 218] on input "text" at bounding box center [603, 226] width 167 height 25
click at [529, 275] on button "Ku shal" at bounding box center [583, 284] width 125 height 25
type input "[PERSON_NAME]"
click at [637, 506] on span "Save" at bounding box center [652, 502] width 30 height 16
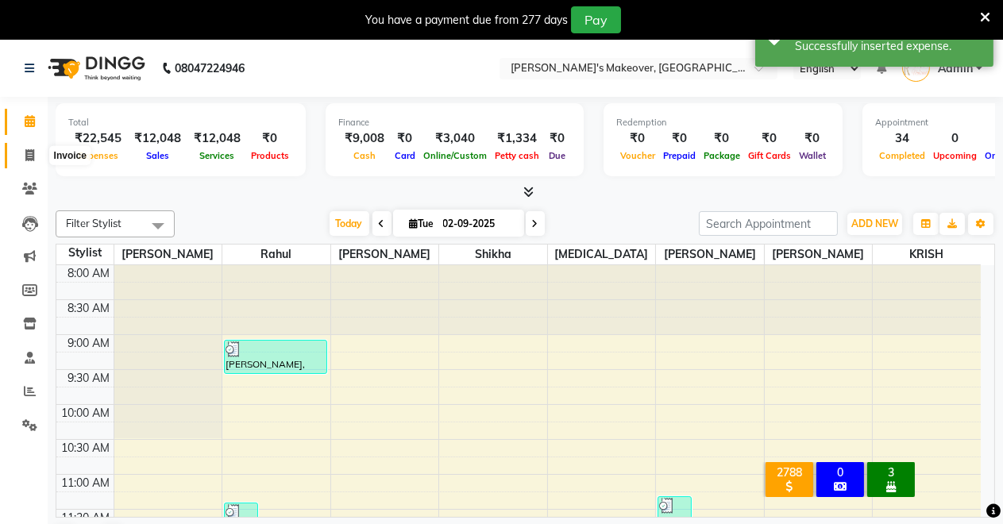
click at [29, 159] on icon at bounding box center [29, 155] width 9 height 12
select select "service"
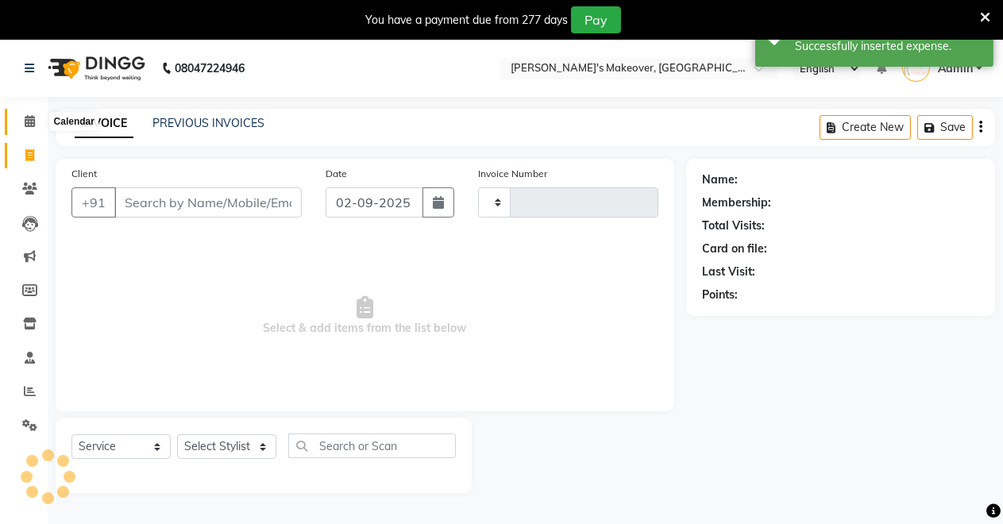
click at [29, 122] on icon at bounding box center [30, 121] width 10 height 12
